Goal: Transaction & Acquisition: Subscribe to service/newsletter

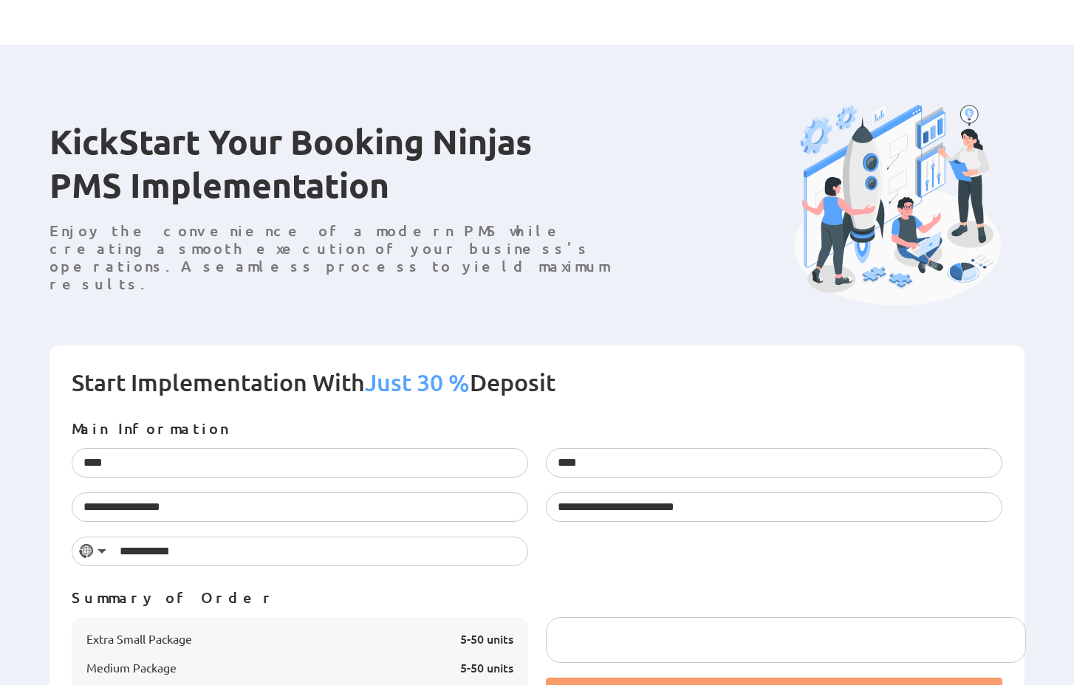
scroll to position [309, 0]
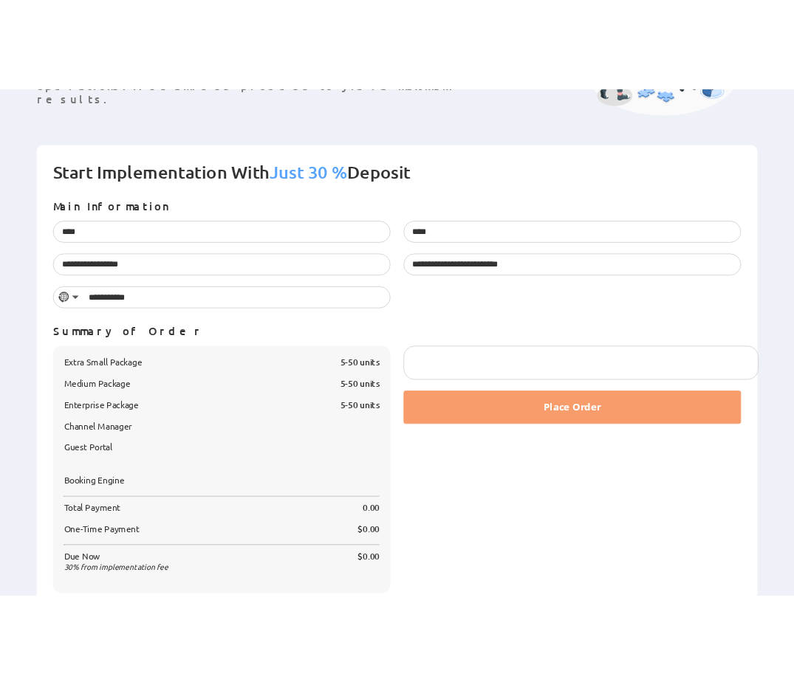
scroll to position [309, 0]
